Goal: Transaction & Acquisition: Purchase product/service

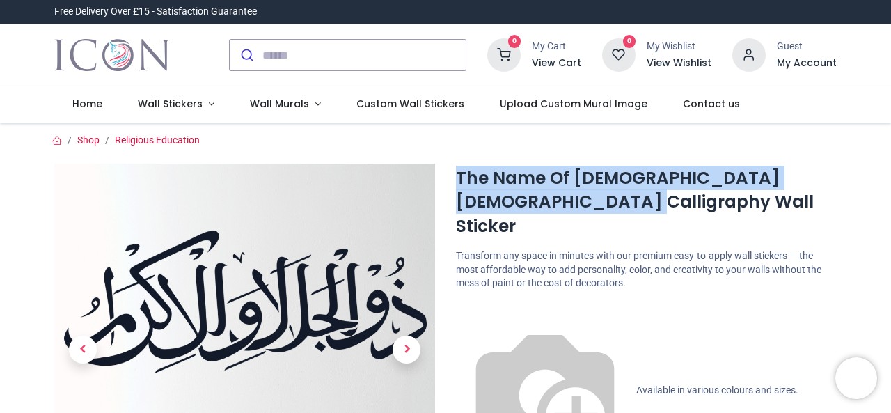
drag, startPoint x: 454, startPoint y: 176, endPoint x: 516, endPoint y: 196, distance: 64.9
click at [516, 196] on h1 "The Name Of [DEMOGRAPHIC_DATA] [DEMOGRAPHIC_DATA] Calligraphy Wall Sticker" at bounding box center [646, 202] width 381 height 72
copy h1 "The Name Of [DEMOGRAPHIC_DATA] [DEMOGRAPHIC_DATA] Calligraphy Wall Sticker"
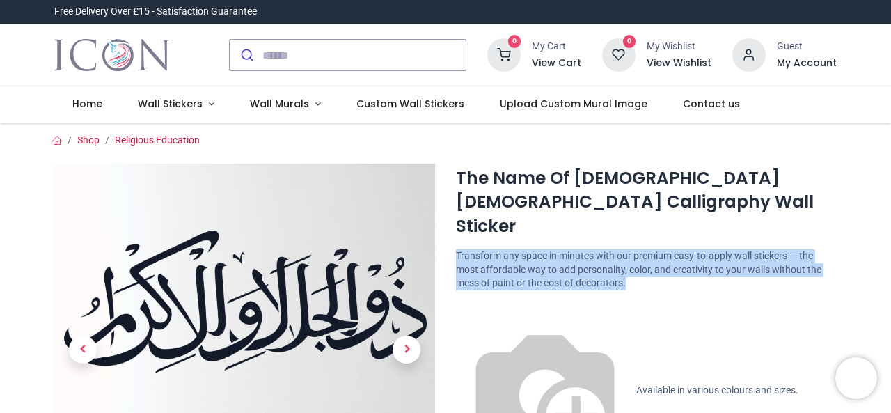
drag, startPoint x: 468, startPoint y: 236, endPoint x: 642, endPoint y: 259, distance: 175.5
click at [642, 259] on p "Transform any space in minutes with our premium easy-to-apply wall stickers — t…" at bounding box center [646, 269] width 381 height 41
copy p "Transform any space in minutes with our premium easy-to-apply wall stickers — t…"
